Goal: Task Accomplishment & Management: Use online tool/utility

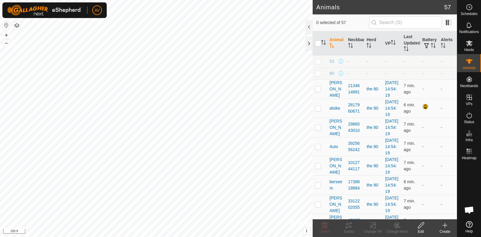
click at [444, 229] on icon at bounding box center [444, 225] width 7 height 7
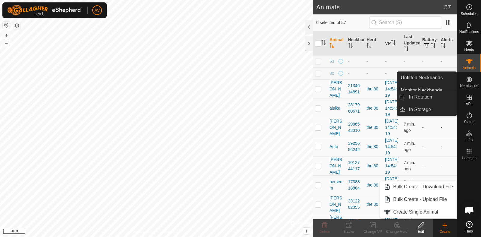
click at [472, 96] on icon at bounding box center [468, 97] width 7 height 7
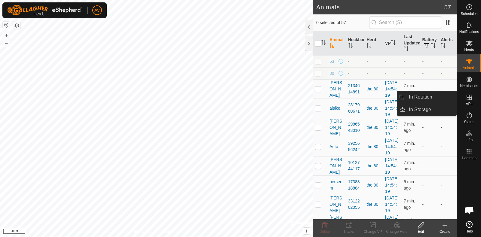
click at [463, 102] on div "VPs" at bounding box center [469, 99] width 24 height 18
click at [443, 96] on link "In Rotation" at bounding box center [430, 97] width 51 height 12
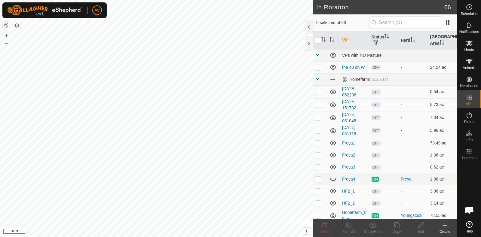
click at [444, 227] on icon at bounding box center [444, 225] width 7 height 7
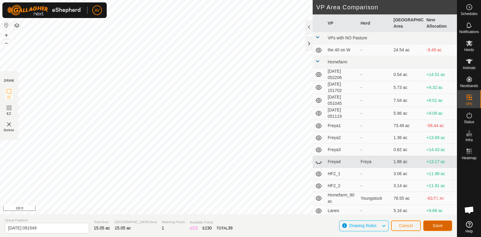
click at [434, 224] on span "Save" at bounding box center [437, 225] width 10 height 5
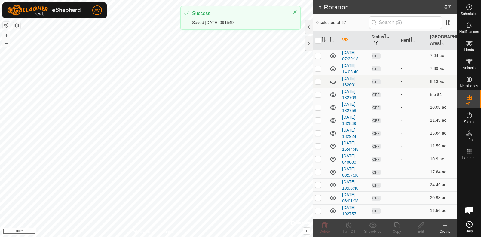
scroll to position [771, 0]
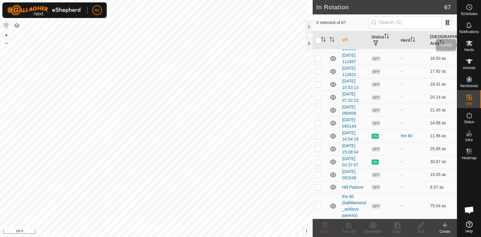
click at [472, 40] on icon at bounding box center [468, 43] width 7 height 7
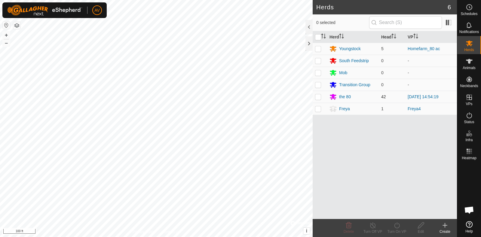
click at [317, 97] on p-checkbox at bounding box center [318, 96] width 6 height 5
checkbox input "true"
click at [397, 224] on icon at bounding box center [396, 225] width 5 height 6
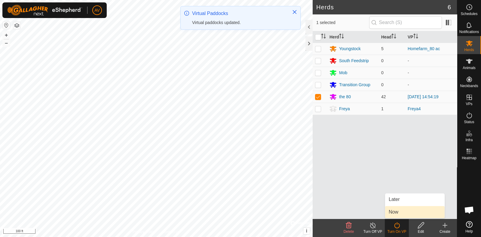
click at [398, 212] on link "Now" at bounding box center [414, 212] width 59 height 12
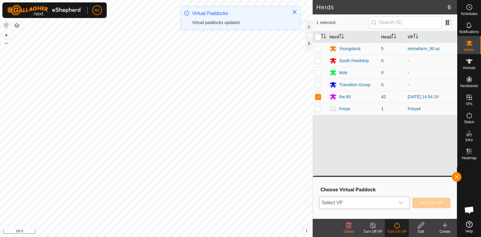
click at [389, 203] on span "Select VP" at bounding box center [357, 203] width 76 height 12
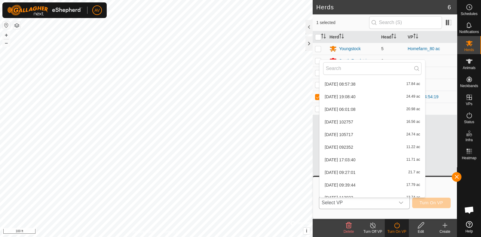
scroll to position [766, 0]
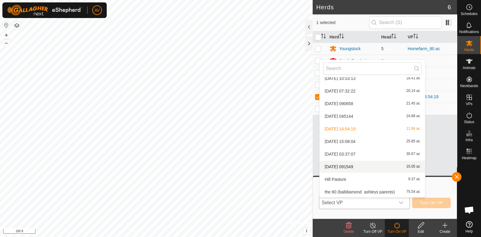
click at [374, 168] on li "[DATE] 091549 15.05 ac" at bounding box center [371, 167] width 105 height 12
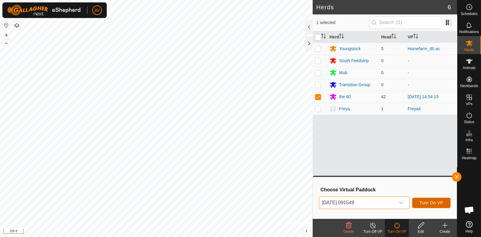
click at [422, 203] on span "Turn On VP" at bounding box center [430, 202] width 23 height 5
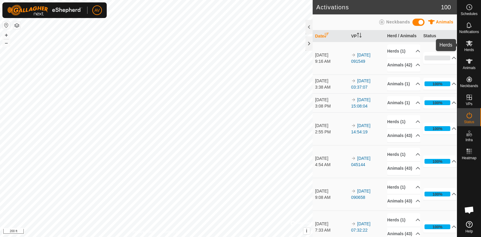
click at [467, 43] on icon at bounding box center [468, 43] width 7 height 7
